Goal: Transaction & Acquisition: Purchase product/service

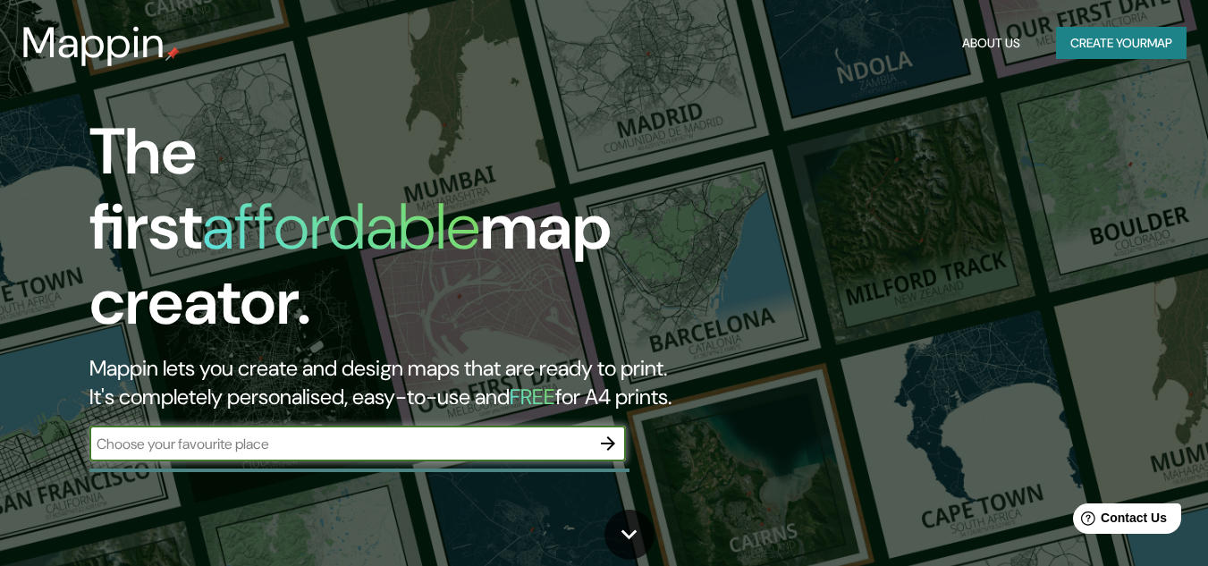
click at [503, 434] on input "text" at bounding box center [339, 444] width 501 height 21
type input "[GEOGRAPHIC_DATA]"
click at [613, 433] on icon "button" at bounding box center [607, 443] width 21 height 21
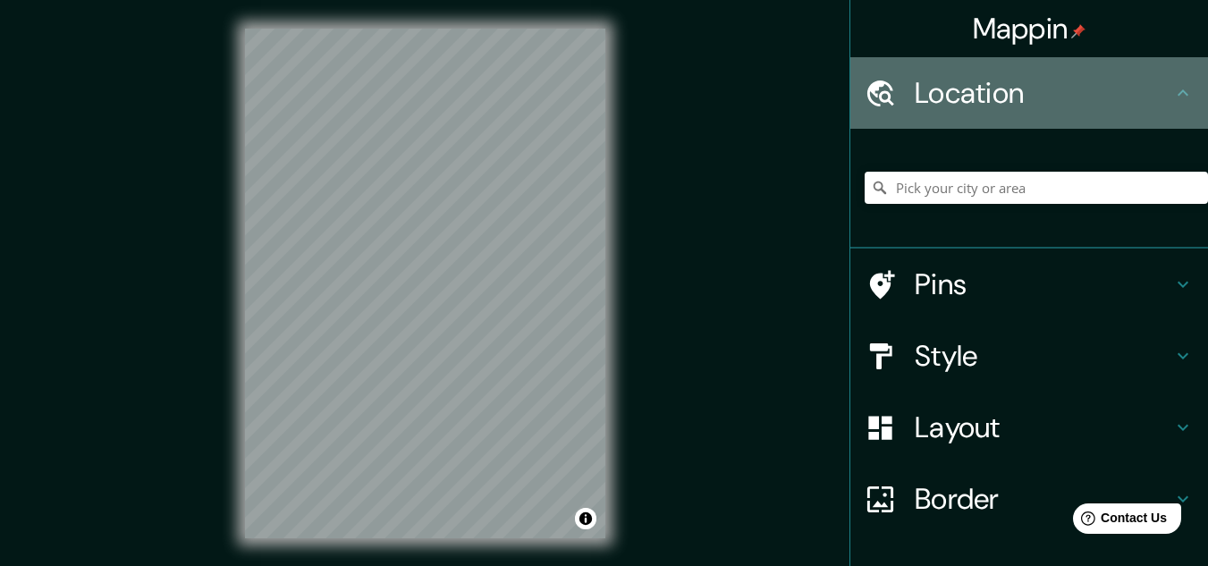
click at [1085, 78] on h4 "Location" at bounding box center [1044, 93] width 258 height 36
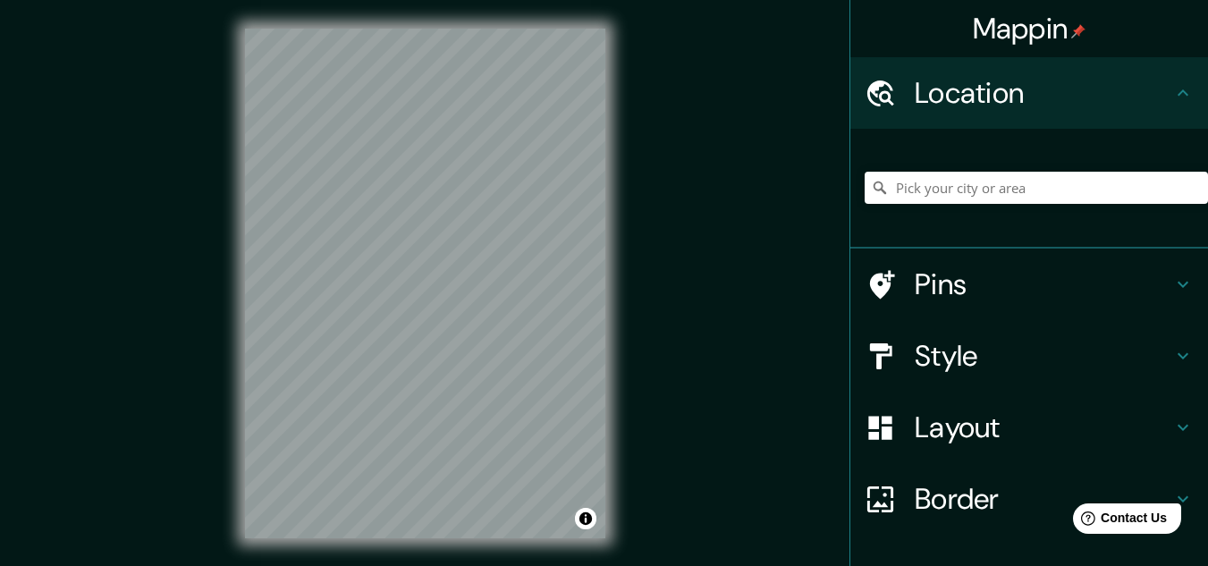
click at [1044, 358] on h4 "Style" at bounding box center [1044, 356] width 258 height 36
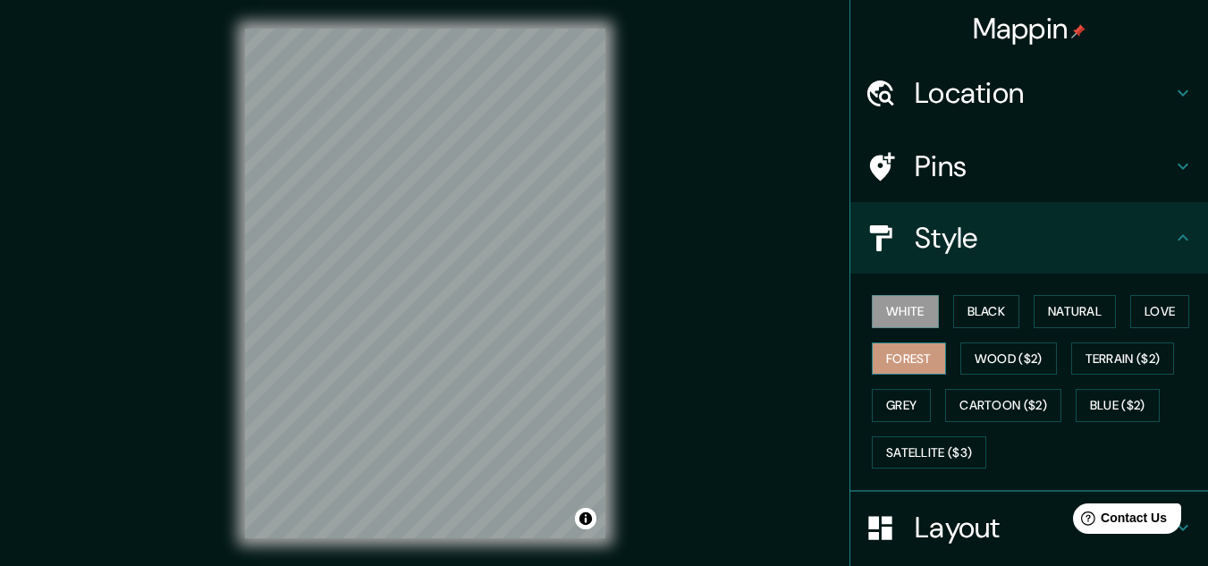
click at [902, 360] on button "Forest" at bounding box center [909, 359] width 74 height 33
click at [978, 364] on button "Wood ($2)" at bounding box center [1009, 359] width 97 height 33
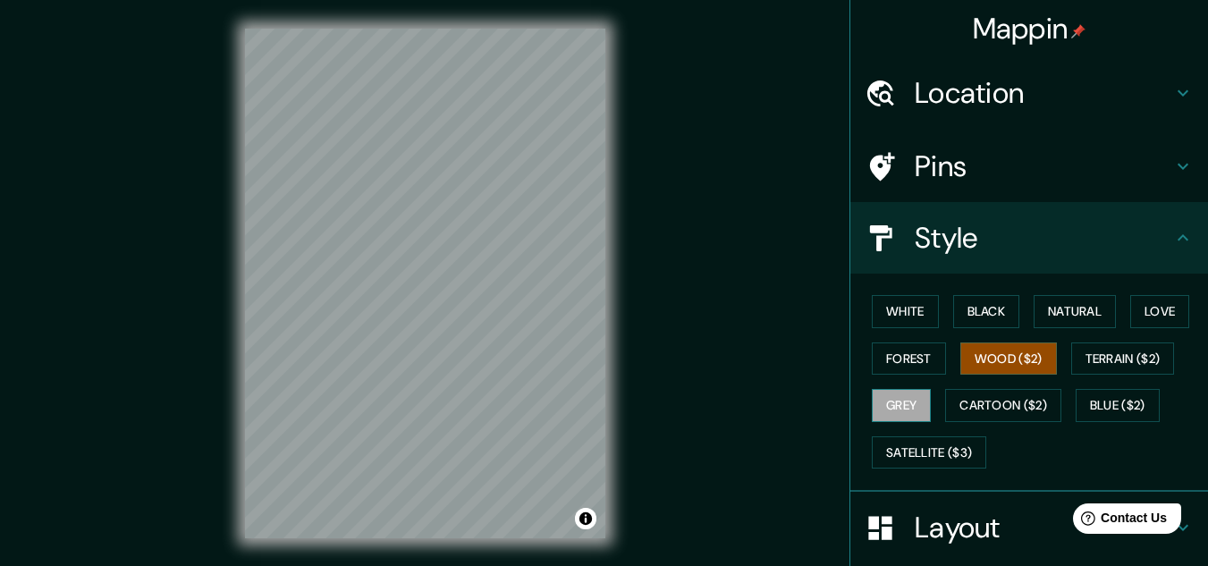
click at [885, 401] on button "Grey" at bounding box center [901, 405] width 59 height 33
click at [891, 369] on button "Forest" at bounding box center [909, 359] width 74 height 33
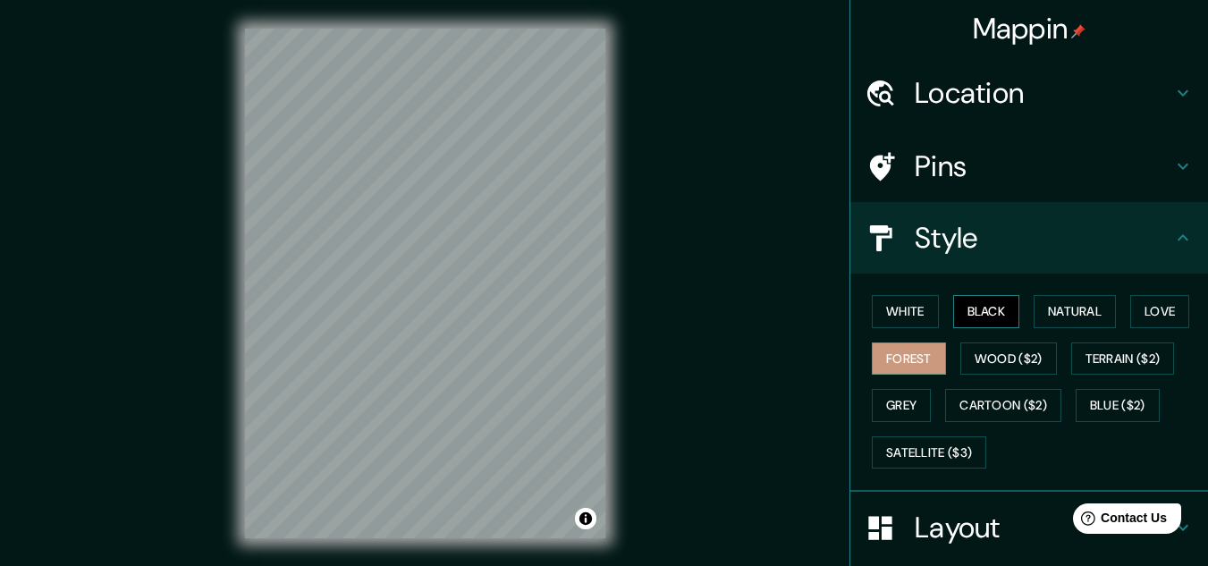
click at [984, 301] on button "Black" at bounding box center [986, 311] width 67 height 33
click at [1073, 309] on button "Natural" at bounding box center [1075, 311] width 82 height 33
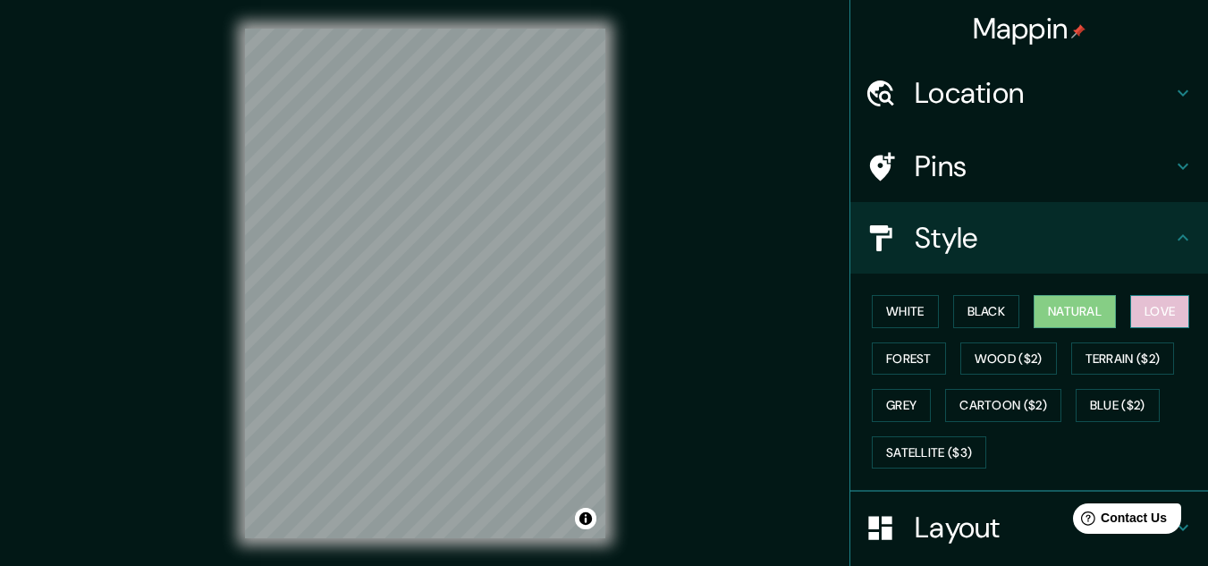
click at [1148, 307] on button "Love" at bounding box center [1159, 311] width 59 height 33
click at [1037, 310] on button "Natural" at bounding box center [1075, 311] width 82 height 33
click at [385, 14] on div "© Mapbox © OpenStreetMap Improve this map" at bounding box center [425, 283] width 418 height 567
click at [233, 289] on div "© Mapbox © OpenStreetMap Improve this map" at bounding box center [425, 283] width 418 height 567
click at [1020, 150] on h4 "Pins" at bounding box center [1044, 166] width 258 height 36
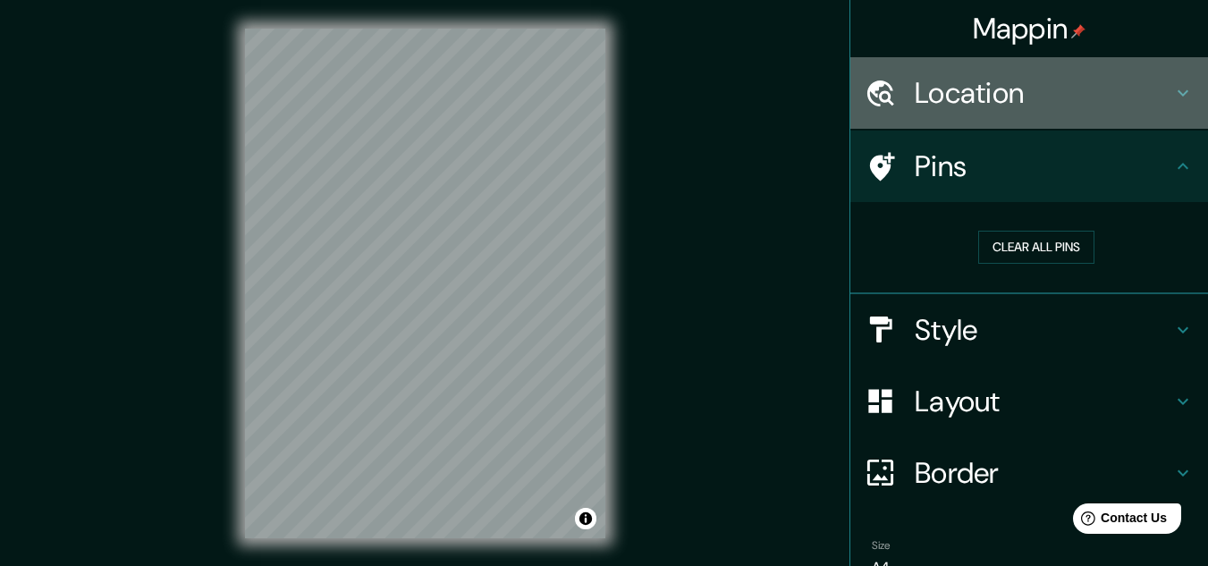
click at [1022, 111] on div "Location" at bounding box center [1030, 93] width 358 height 72
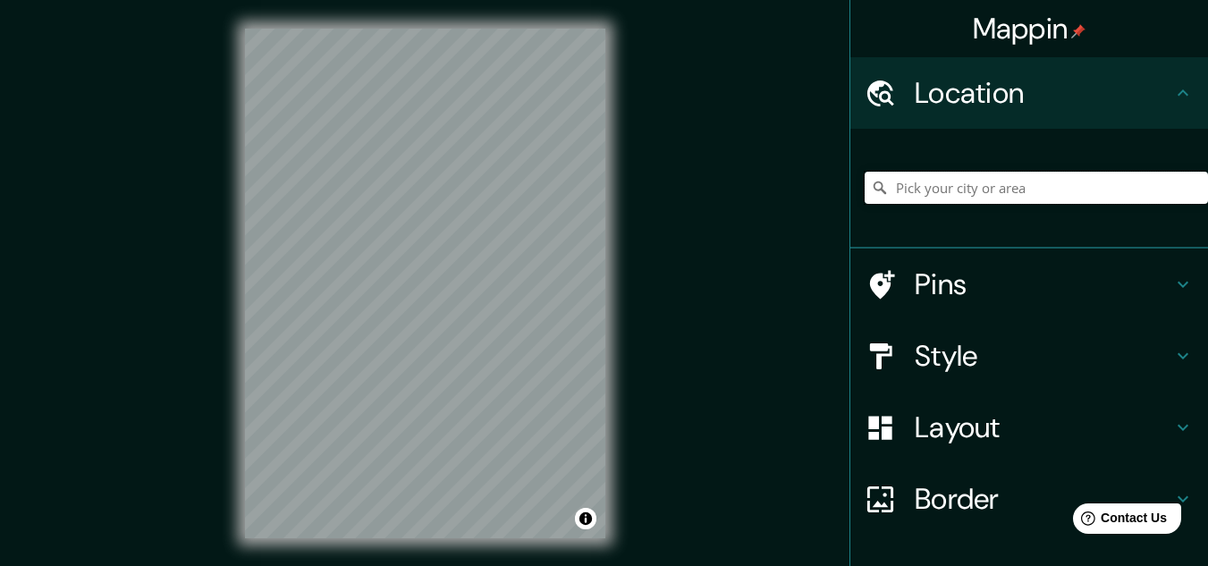
click at [1009, 192] on input "Pick your city or area" at bounding box center [1036, 188] width 343 height 32
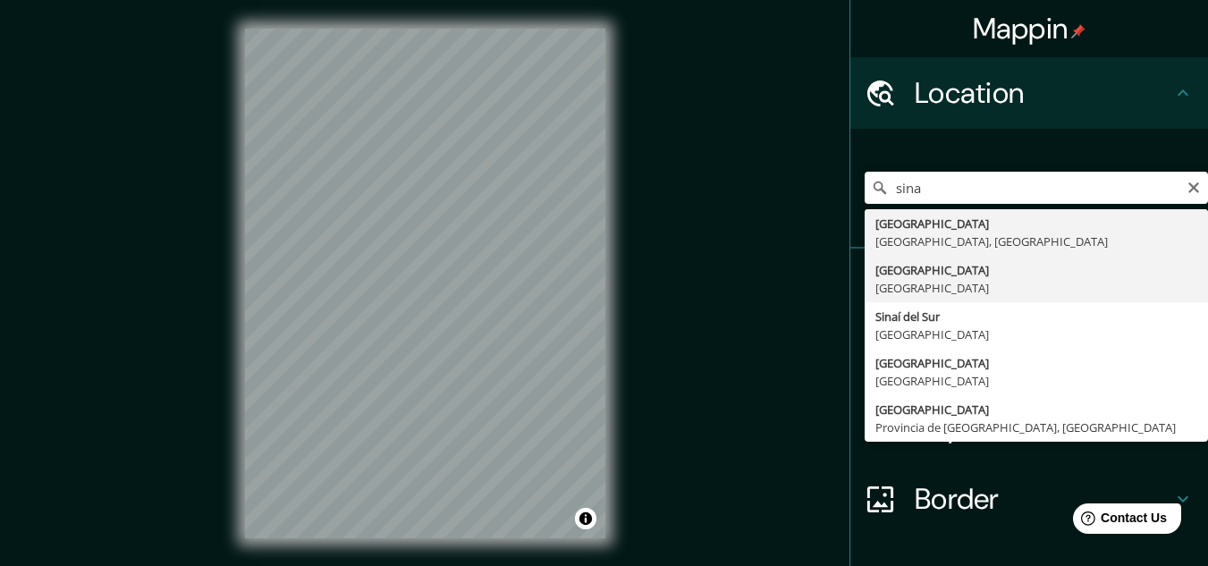
type input "[GEOGRAPHIC_DATA], [GEOGRAPHIC_DATA]"
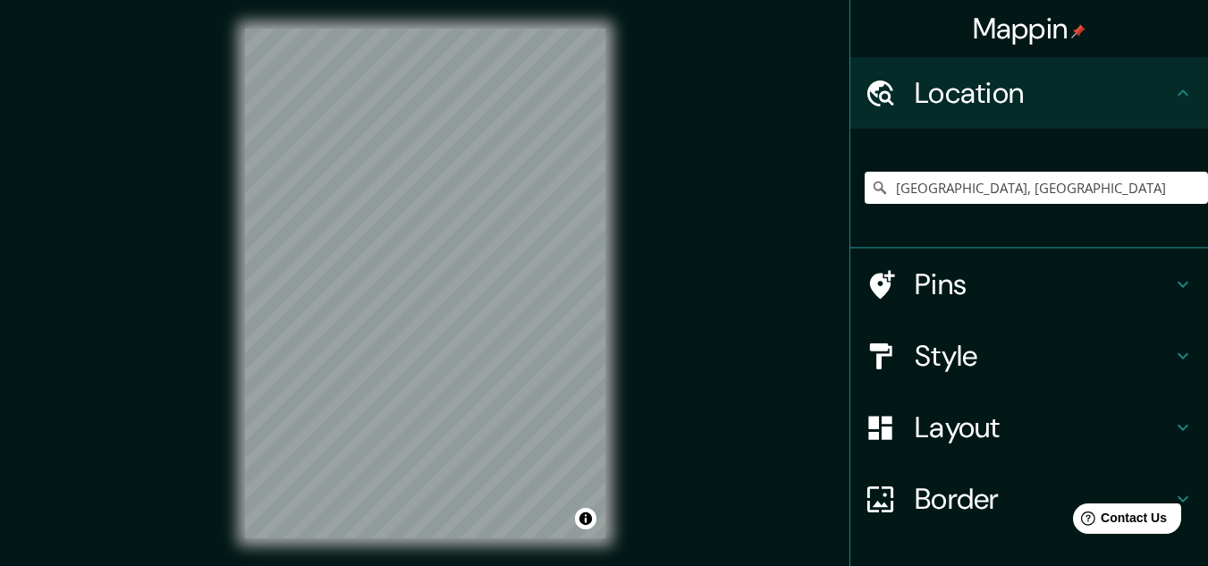
click at [1029, 495] on h4 "Border" at bounding box center [1044, 499] width 258 height 36
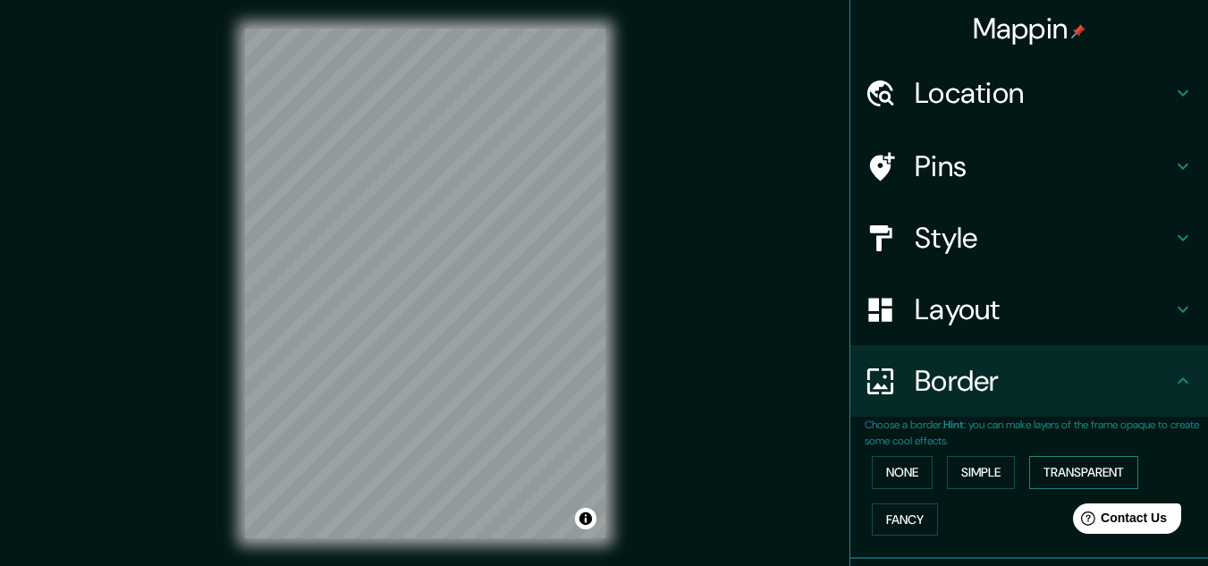
click at [1043, 469] on button "Transparent" at bounding box center [1083, 472] width 109 height 33
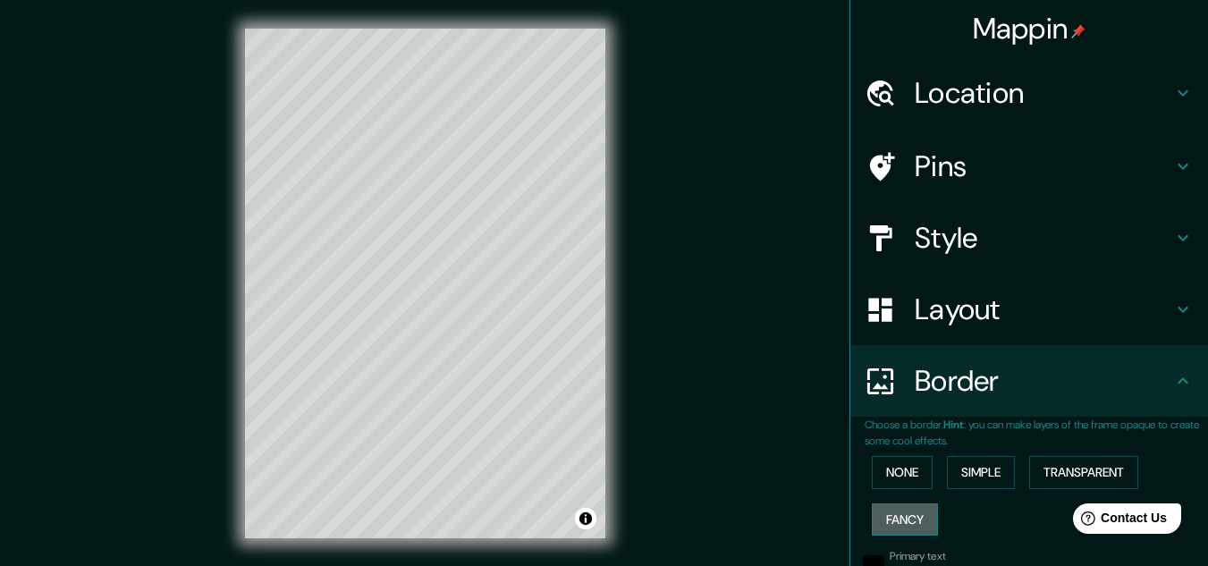
click at [910, 519] on button "Fancy" at bounding box center [905, 520] width 66 height 33
click at [987, 476] on button "Simple" at bounding box center [981, 472] width 68 height 33
click at [918, 478] on button "None" at bounding box center [902, 472] width 61 height 33
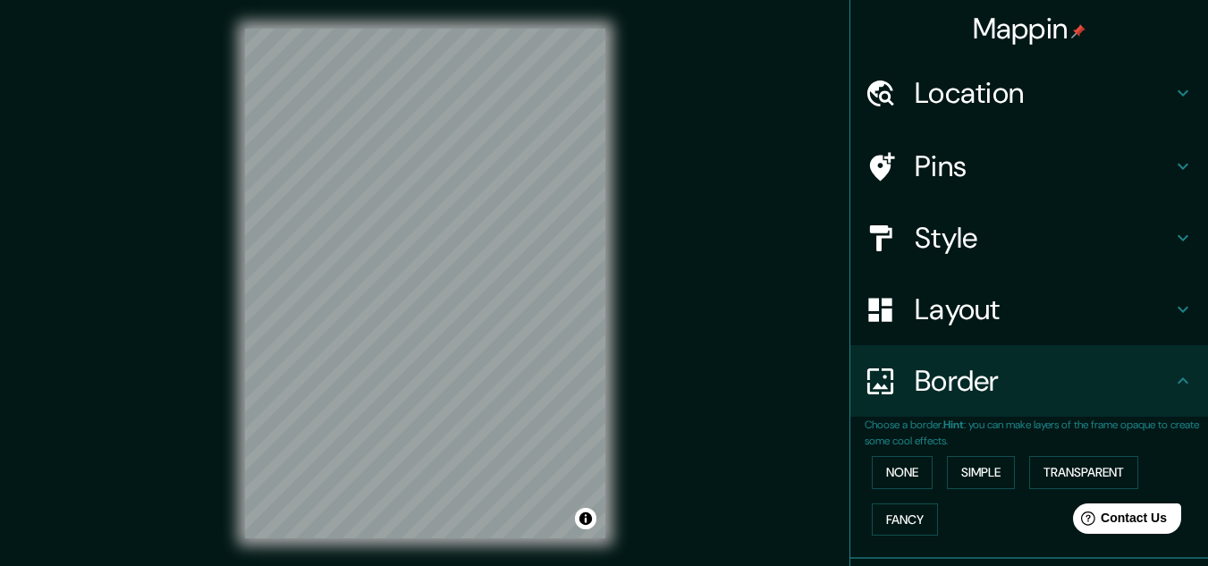
click at [995, 298] on h4 "Layout" at bounding box center [1044, 310] width 258 height 36
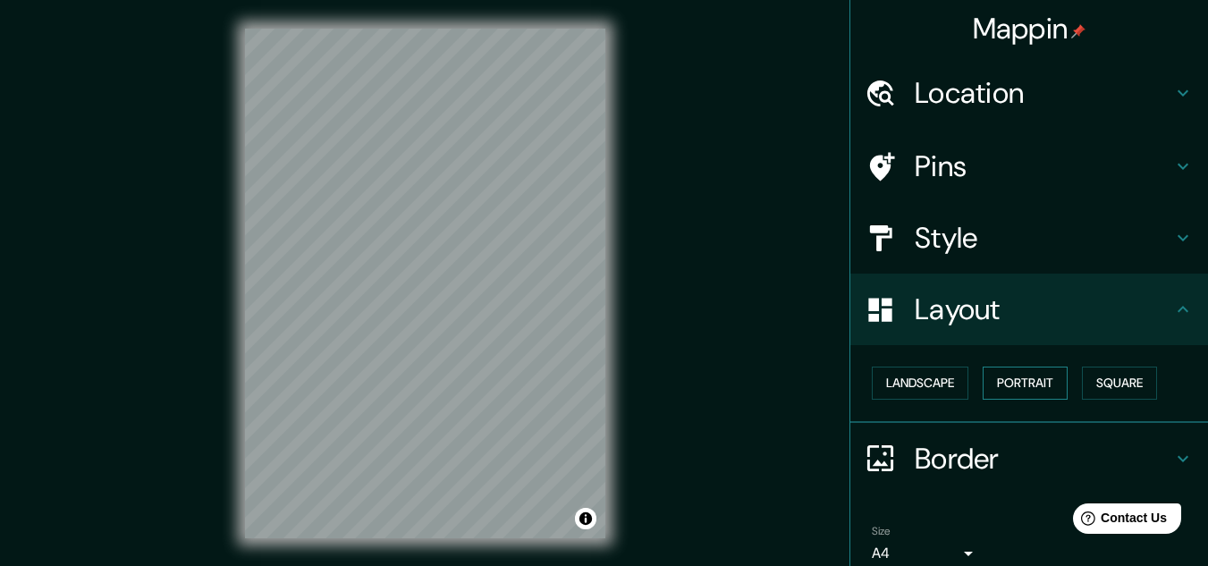
click at [1000, 386] on button "Portrait" at bounding box center [1025, 383] width 85 height 33
click at [942, 392] on button "Landscape" at bounding box center [920, 383] width 97 height 33
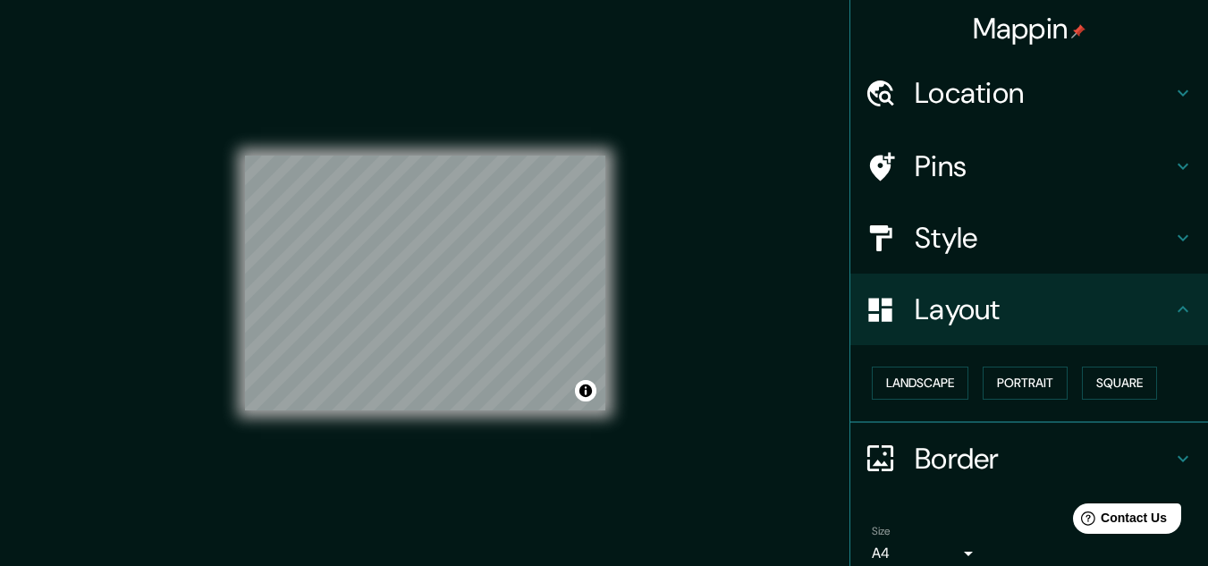
click at [1072, 375] on div "Landscape [GEOGRAPHIC_DATA]" at bounding box center [1036, 383] width 343 height 47
click at [1046, 93] on h4 "Location" at bounding box center [1044, 93] width 258 height 36
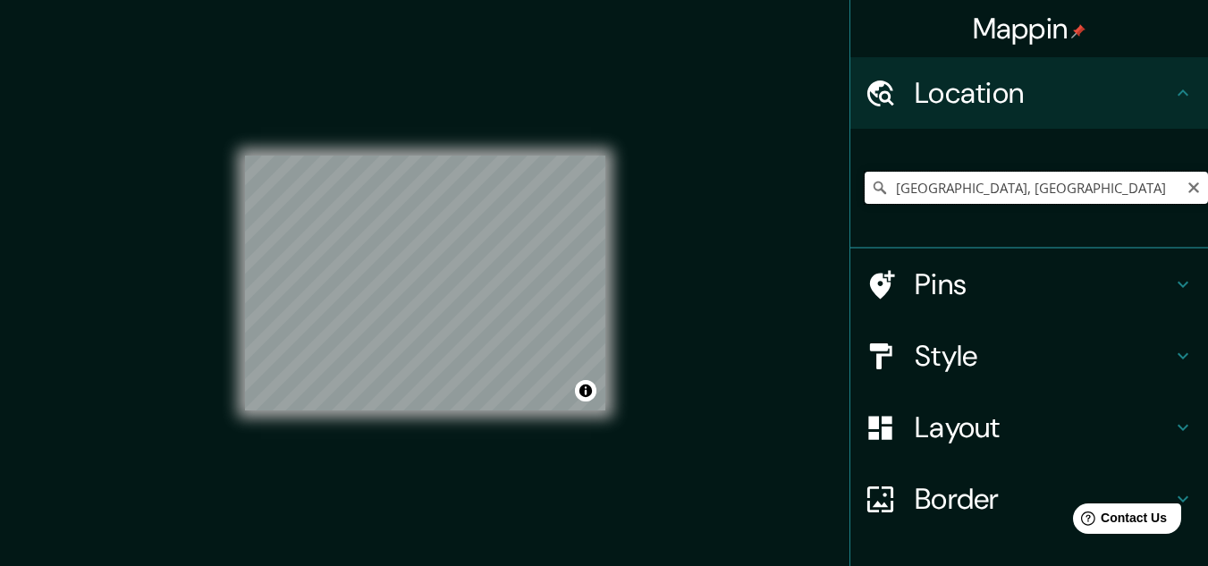
click at [1142, 183] on input "[GEOGRAPHIC_DATA], [GEOGRAPHIC_DATA]" at bounding box center [1036, 188] width 343 height 32
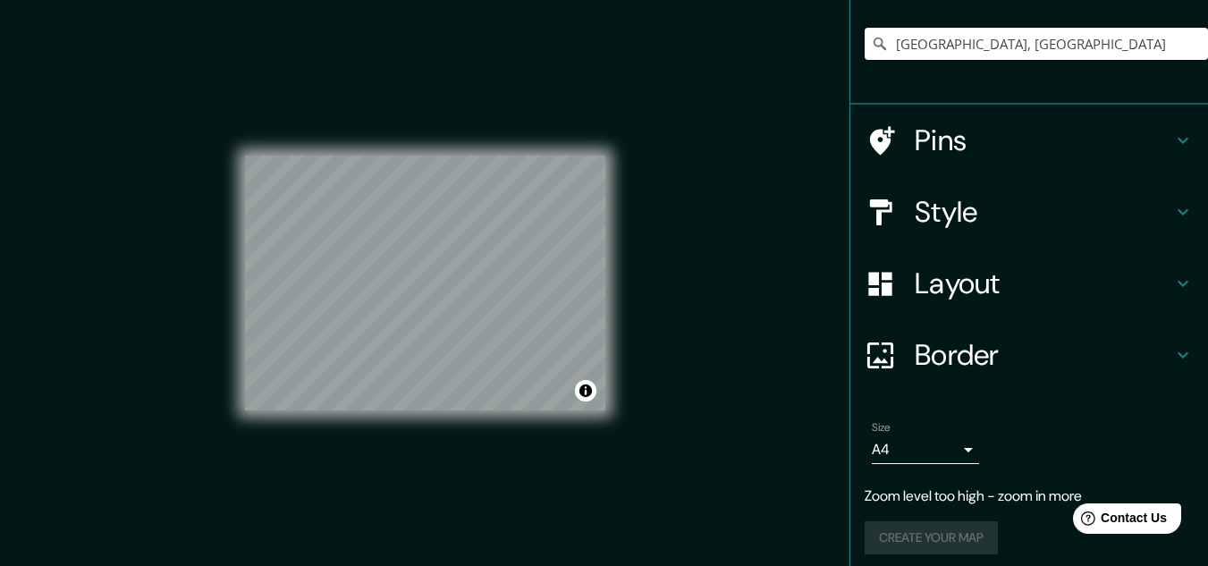
scroll to position [154, 0]
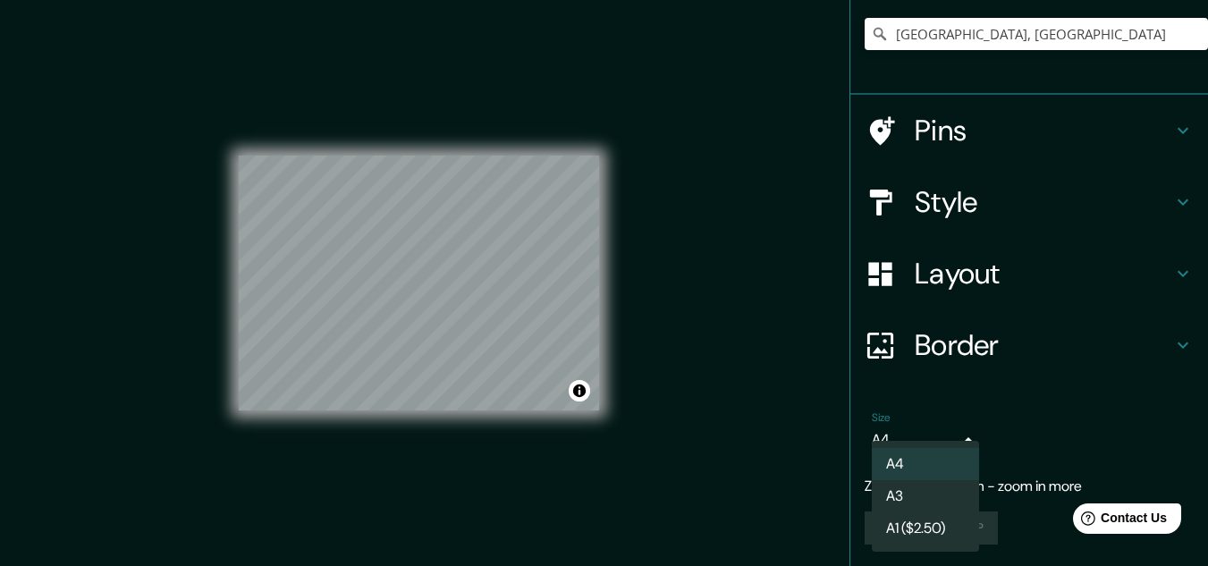
click at [936, 436] on body "Mappin Location [GEOGRAPHIC_DATA], [GEOGRAPHIC_DATA] Pins Style Layout Border C…" at bounding box center [604, 283] width 1208 height 566
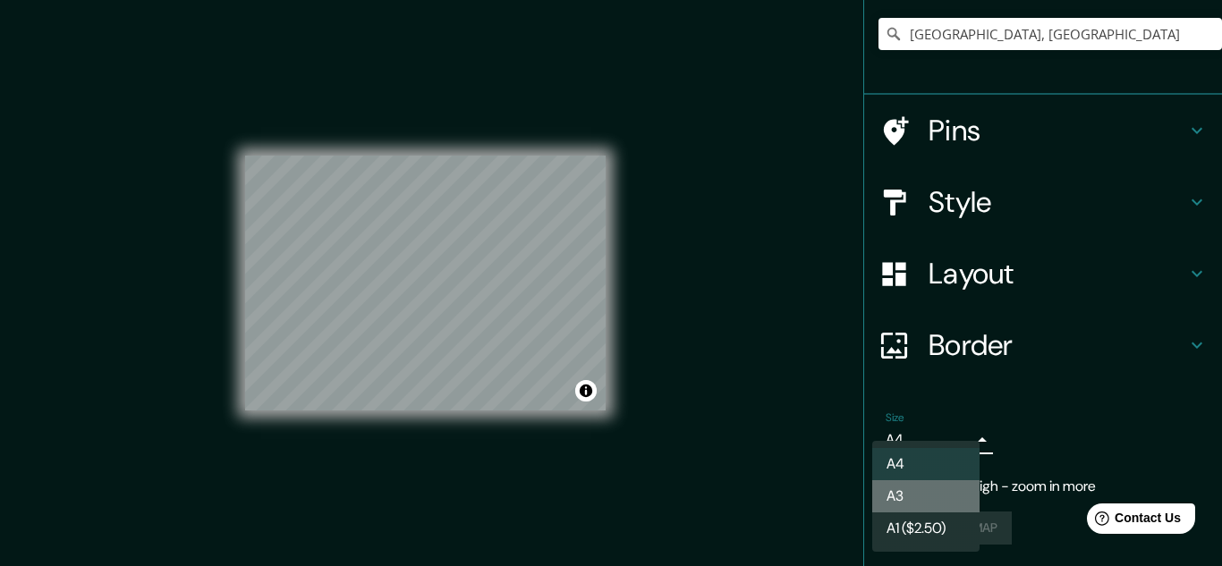
click at [923, 495] on li "A3" at bounding box center [925, 496] width 107 height 32
type input "a4"
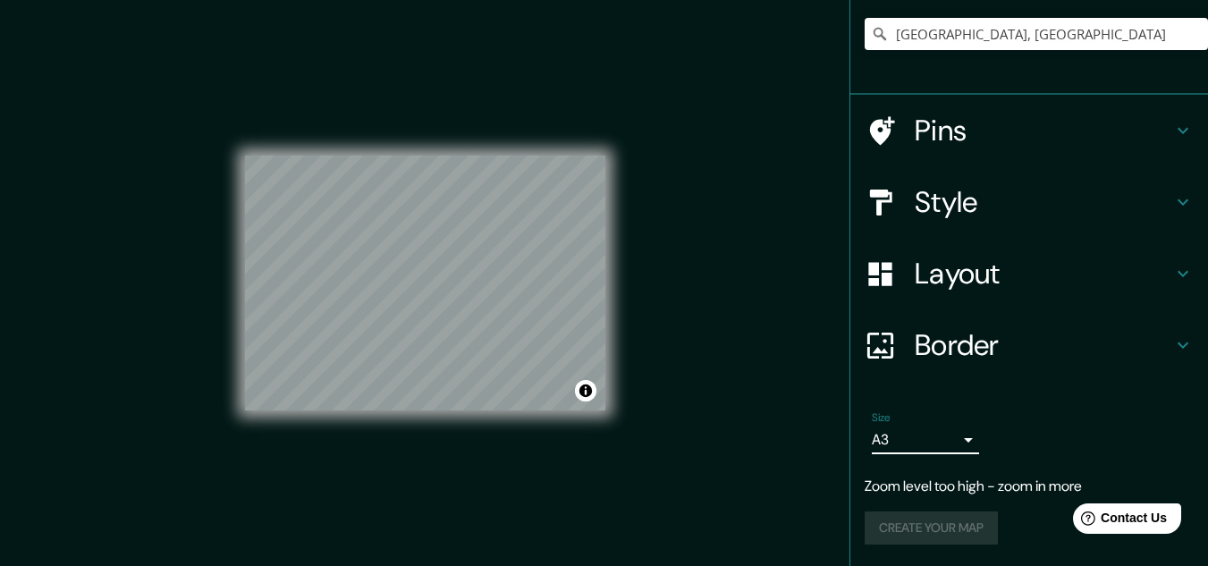
click at [988, 351] on h4 "Border" at bounding box center [1044, 345] width 258 height 36
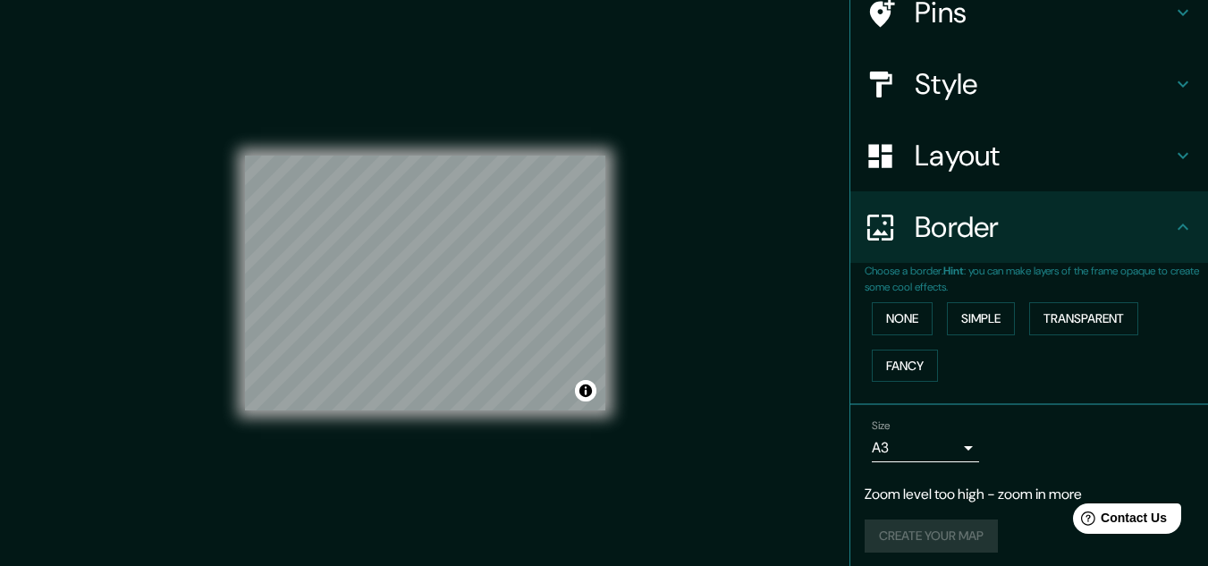
scroll to position [125, 0]
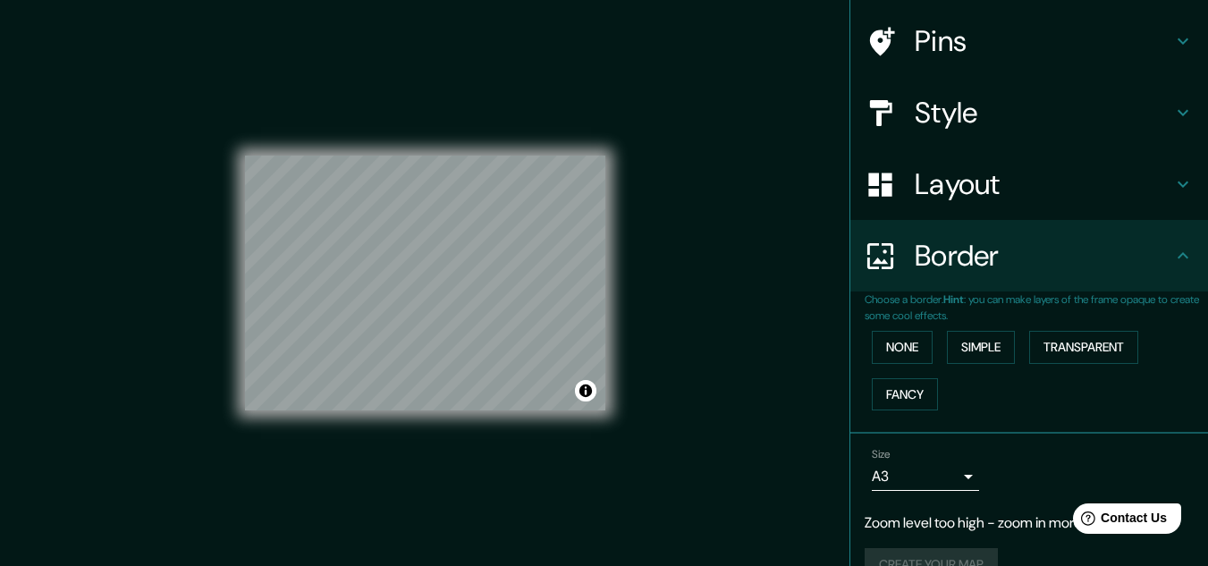
click at [1032, 241] on h4 "Border" at bounding box center [1044, 256] width 258 height 36
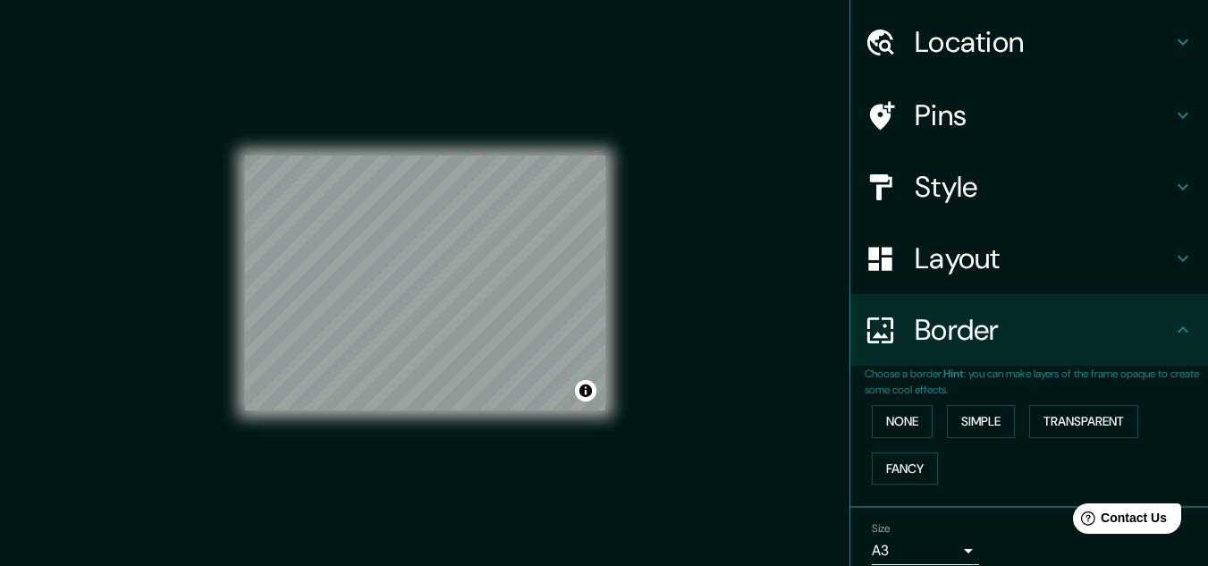
scroll to position [0, 0]
